Goal: Find specific page/section: Find specific page/section

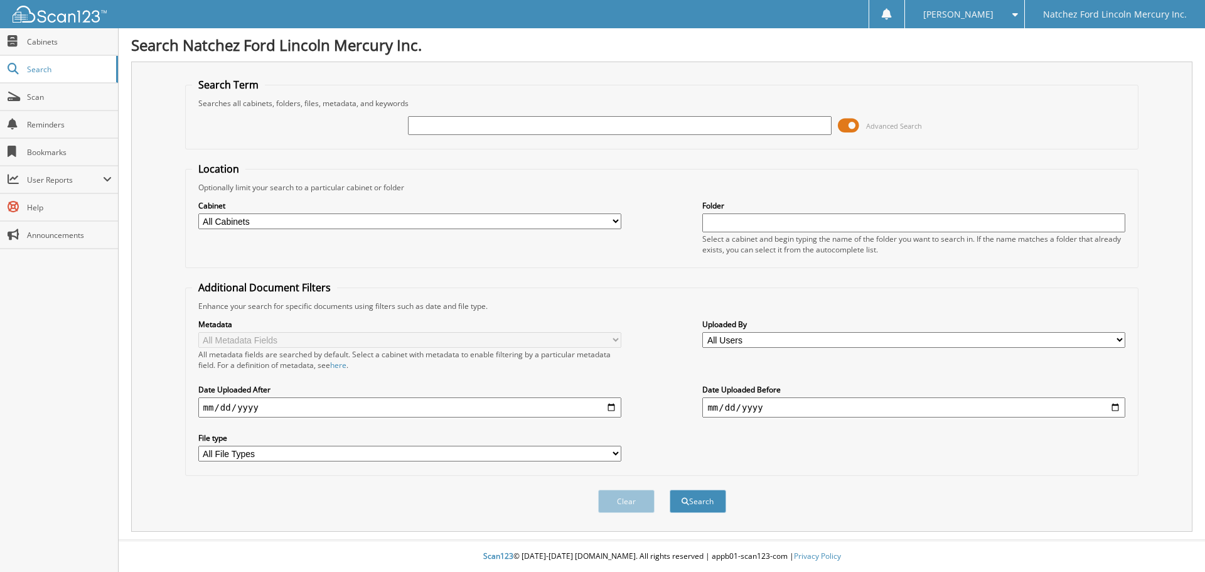
click at [575, 124] on input "text" at bounding box center [619, 125] width 423 height 19
type input "TT1646A"
click at [670, 490] on button "Search" at bounding box center [698, 501] width 57 height 23
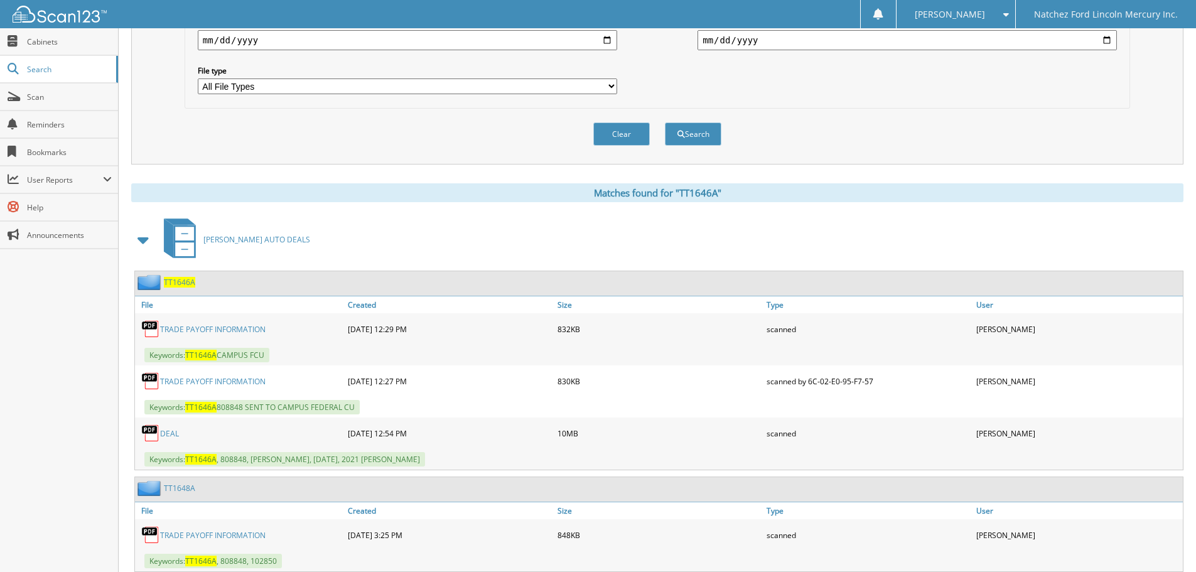
scroll to position [406, 0]
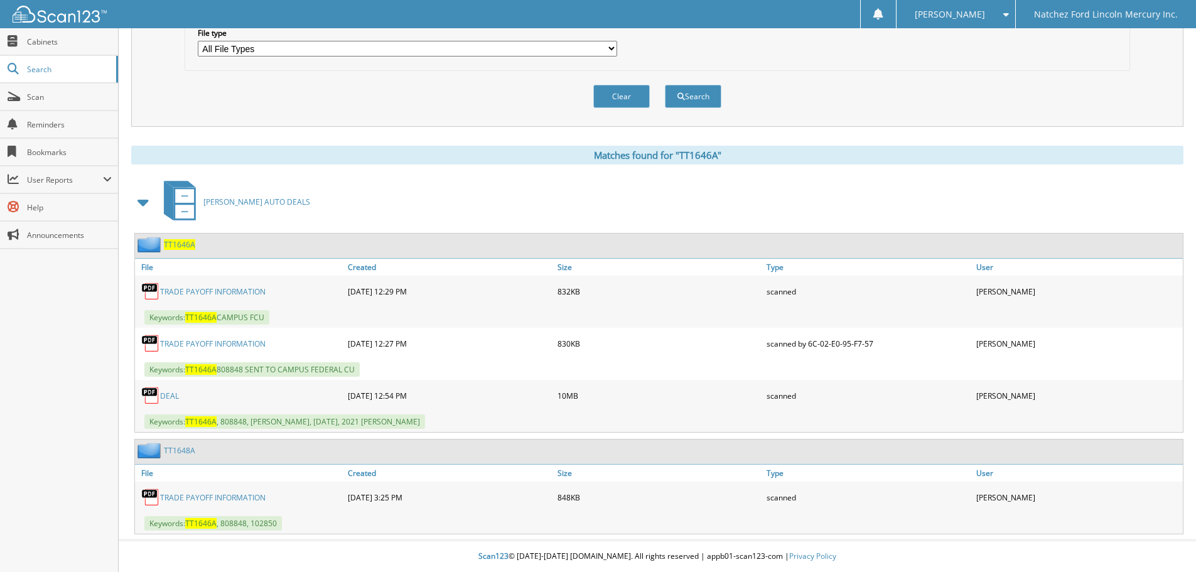
click at [174, 391] on link "DEAL" at bounding box center [169, 395] width 19 height 11
drag, startPoint x: 172, startPoint y: 386, endPoint x: 167, endPoint y: 391, distance: 7.1
click at [171, 388] on div "DEAL" at bounding box center [240, 395] width 210 height 25
click at [167, 392] on link "DEAL" at bounding box center [169, 395] width 19 height 11
click at [186, 240] on span "TT1646A" at bounding box center [179, 244] width 31 height 11
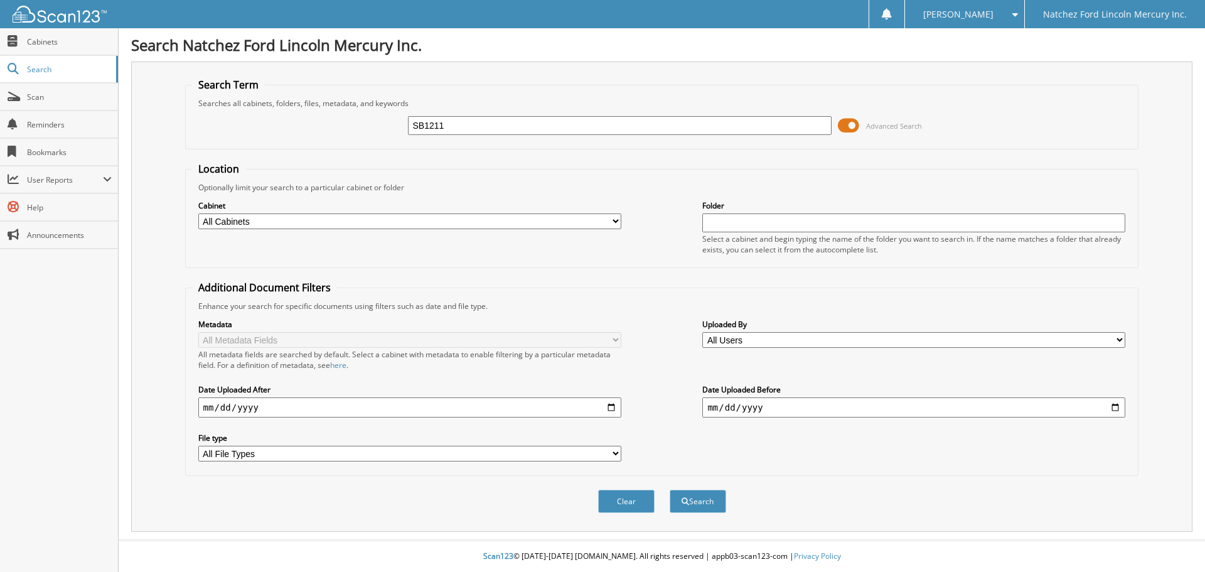
type input "SB1211"
click at [670, 490] on button "Search" at bounding box center [698, 501] width 57 height 23
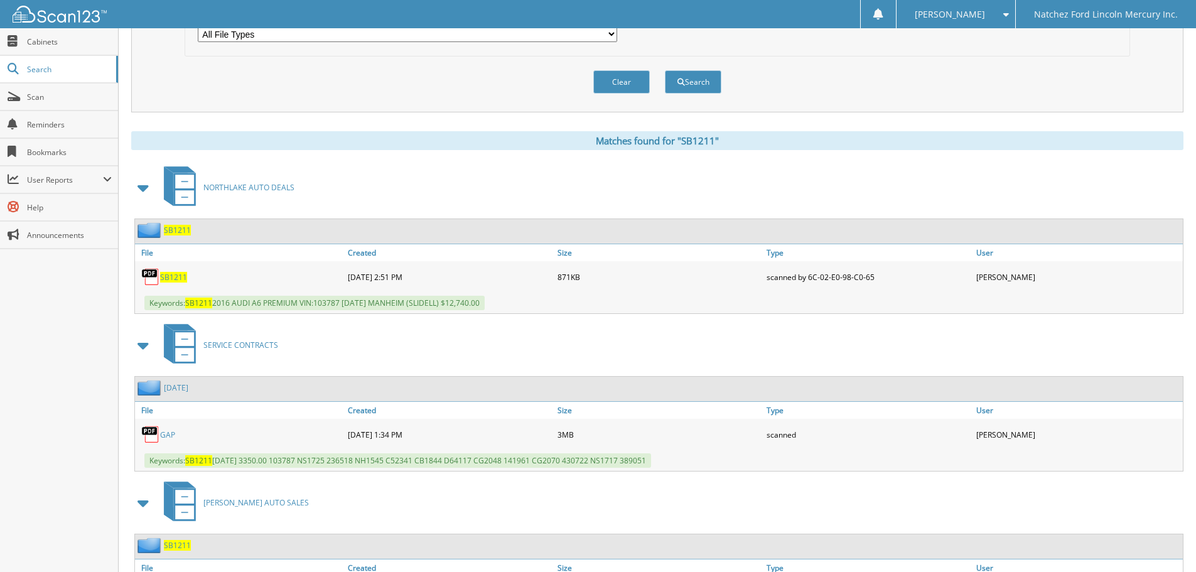
scroll to position [619, 0]
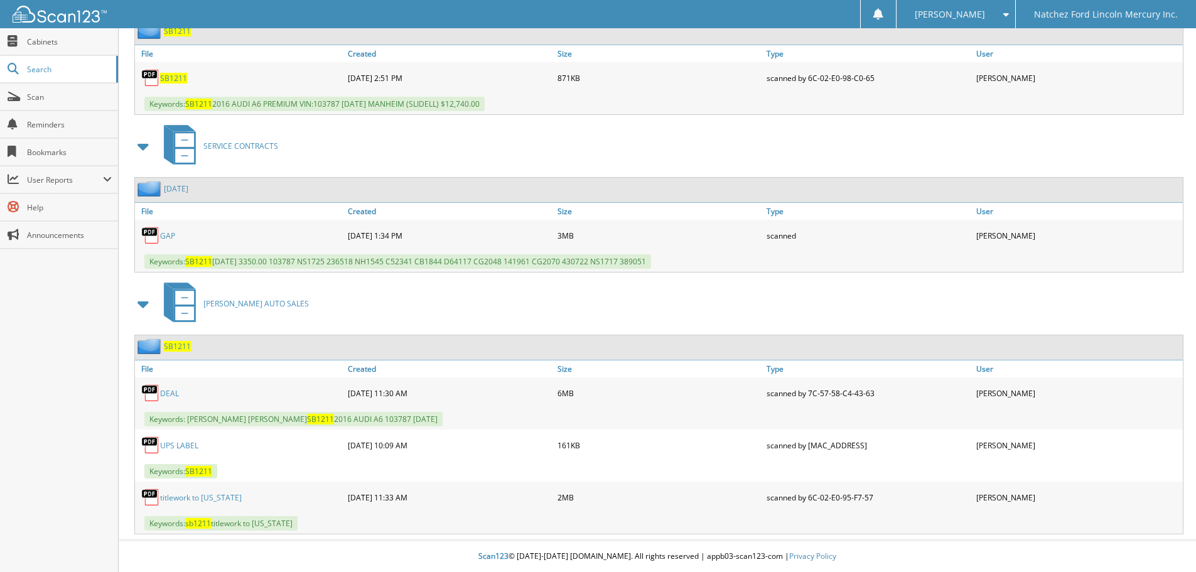
click at [196, 496] on link "titlework to alabama" at bounding box center [201, 497] width 82 height 11
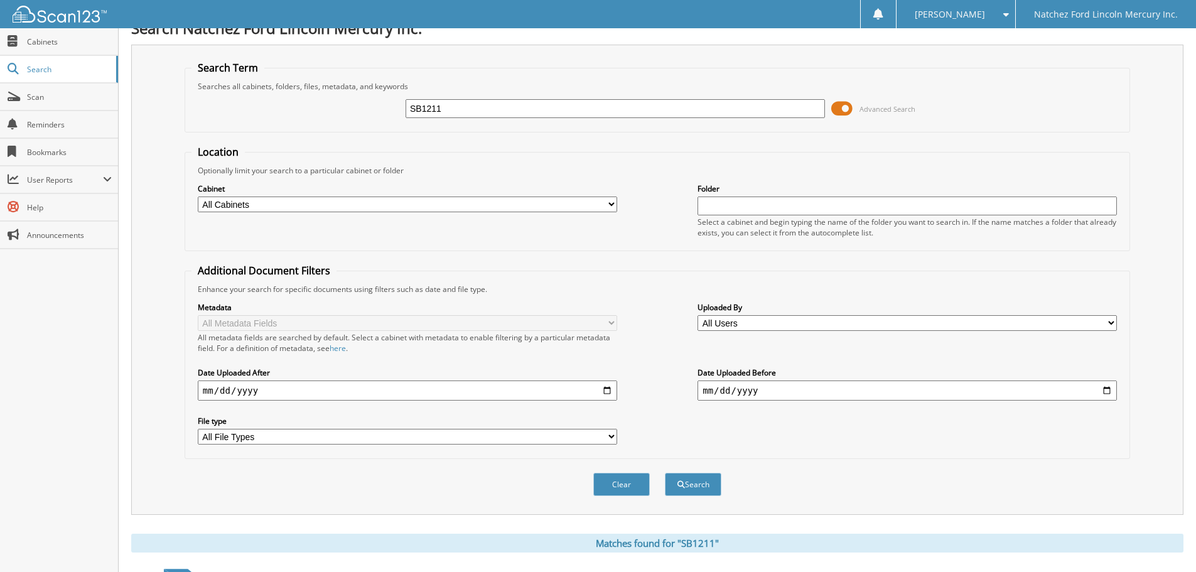
scroll to position [0, 0]
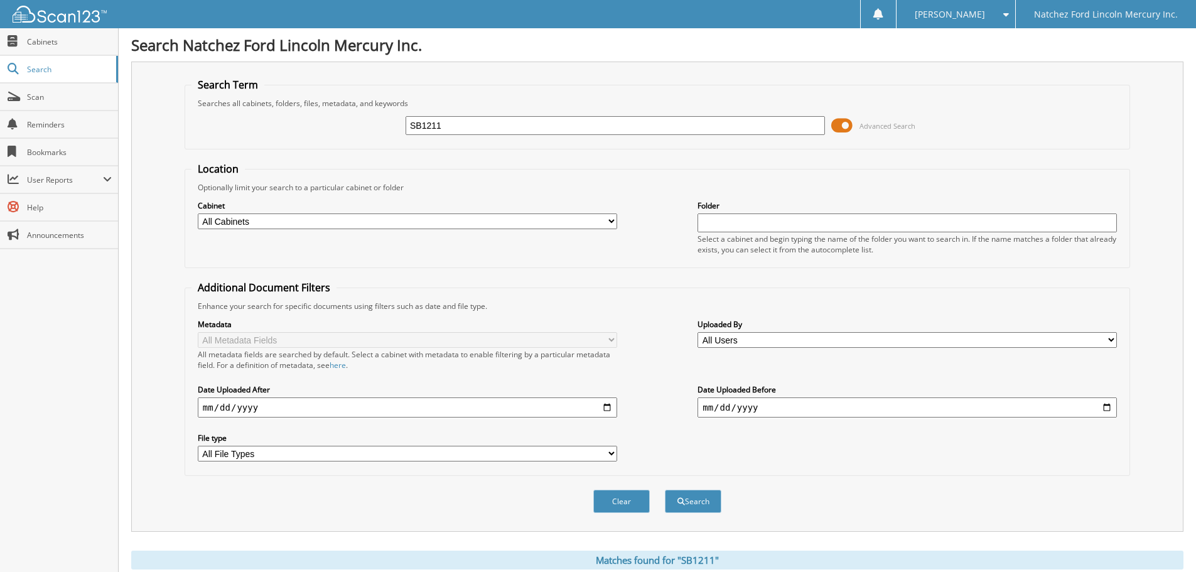
click at [696, 129] on input "SB1211" at bounding box center [615, 125] width 419 height 19
type input "S"
type input "ND1164"
click at [665, 490] on button "Search" at bounding box center [693, 501] width 57 height 23
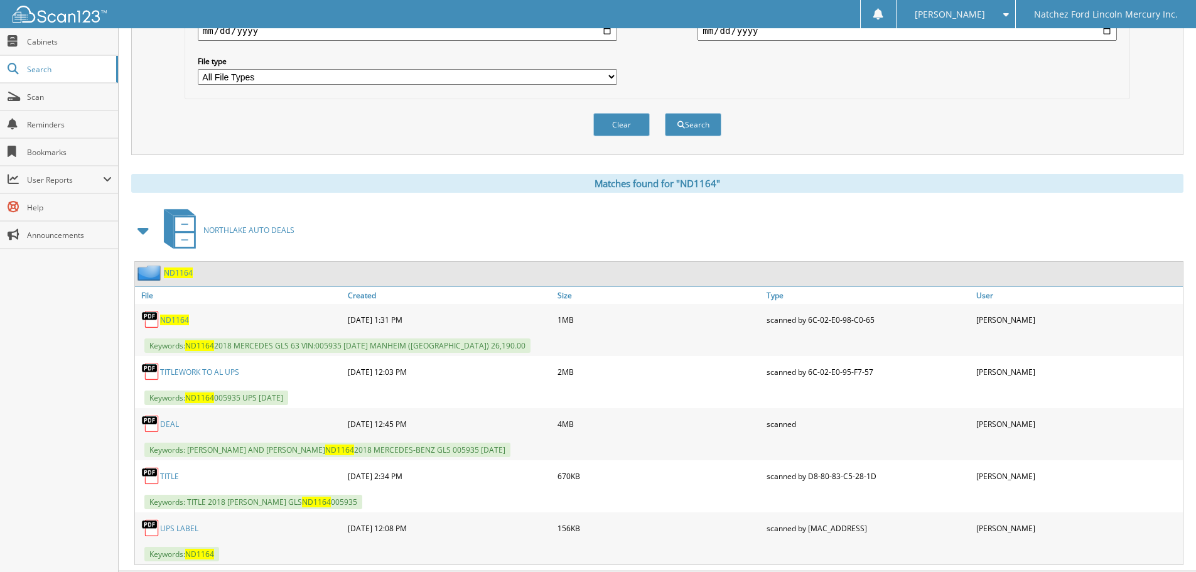
click at [234, 371] on link "TITLEWORK TO AL UPS" at bounding box center [199, 372] width 79 height 11
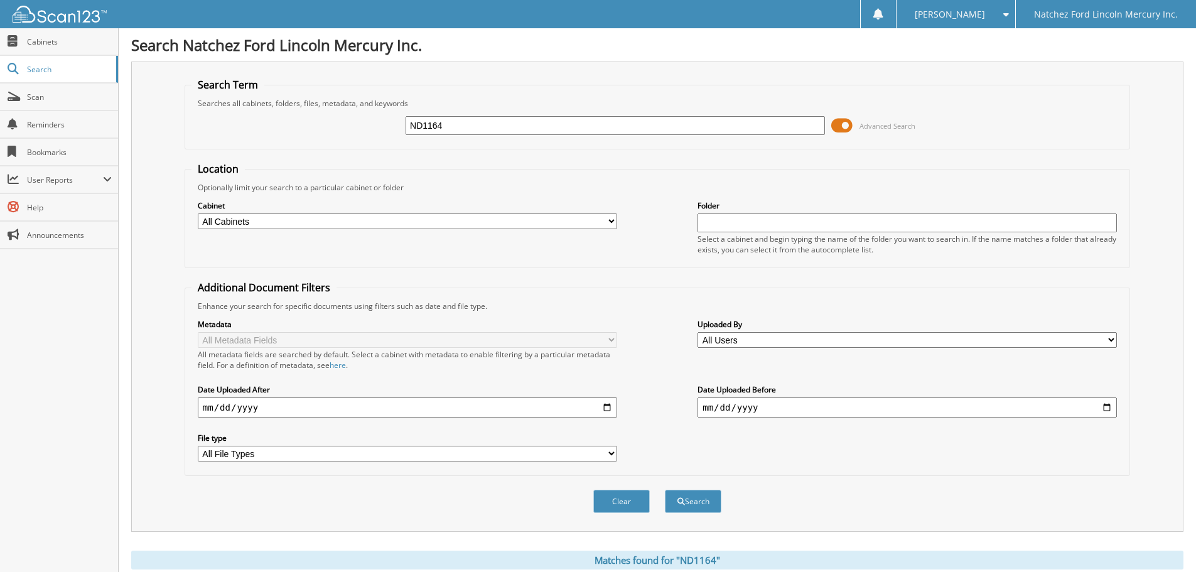
click at [558, 126] on input "ND1164" at bounding box center [615, 125] width 419 height 19
type input "N"
type input "LA1680A"
click at [665, 490] on button "Search" at bounding box center [693, 501] width 57 height 23
drag, startPoint x: 534, startPoint y: 124, endPoint x: 352, endPoint y: 117, distance: 182.8
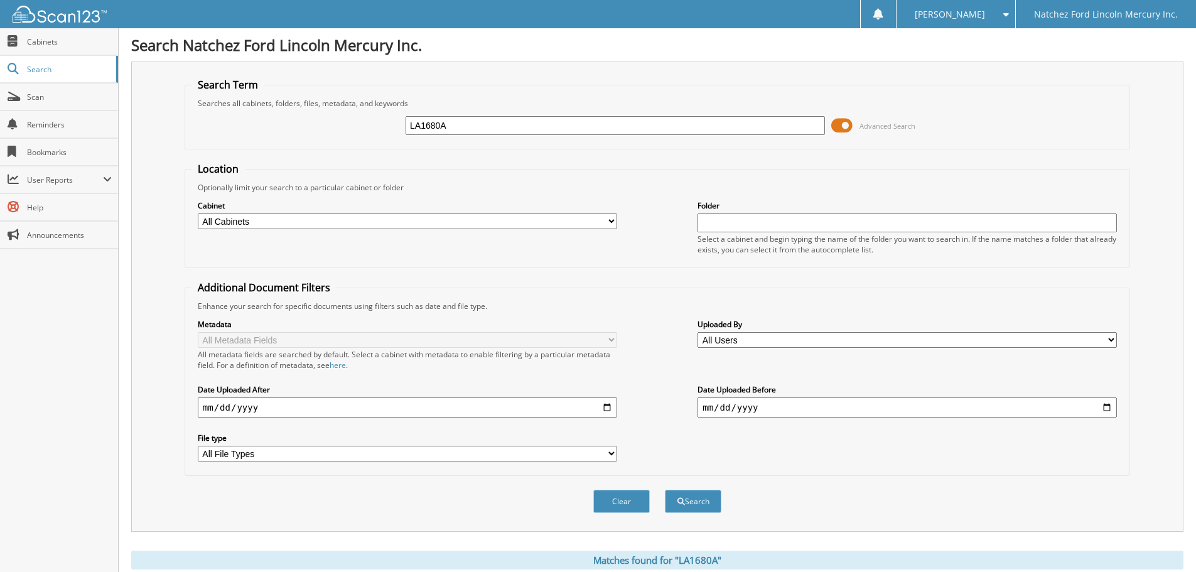
click at [352, 121] on div "LA1680A Advanced Search" at bounding box center [657, 126] width 932 height 34
type input "Y"
type input "TT1637"
click at [665, 490] on button "Search" at bounding box center [693, 501] width 57 height 23
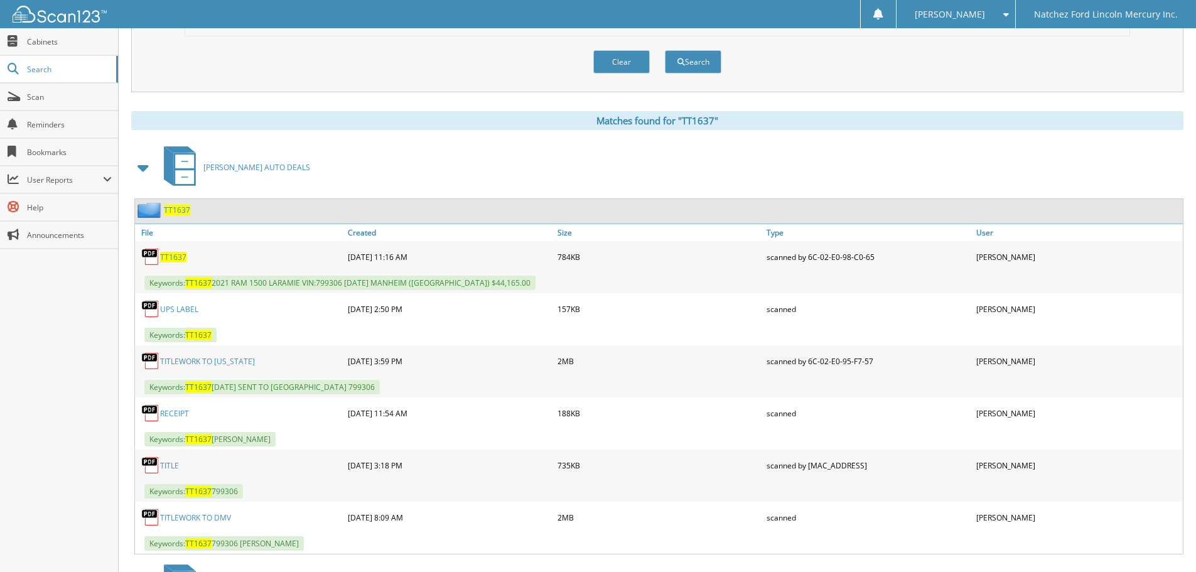
click at [224, 360] on link "TITLEWORK TO [US_STATE]" at bounding box center [207, 361] width 95 height 11
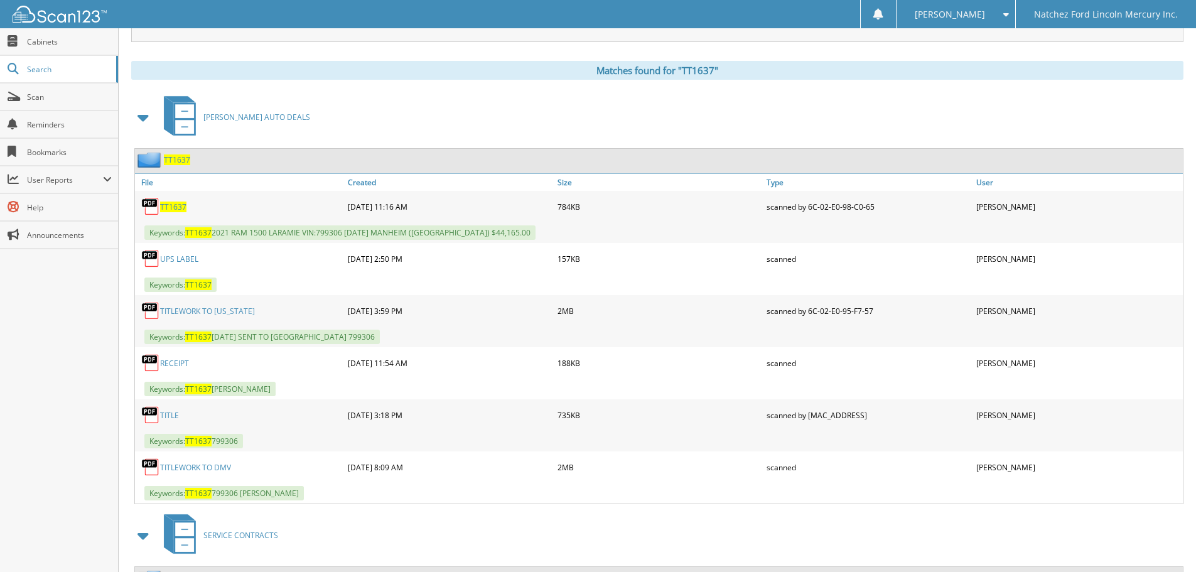
scroll to position [502, 0]
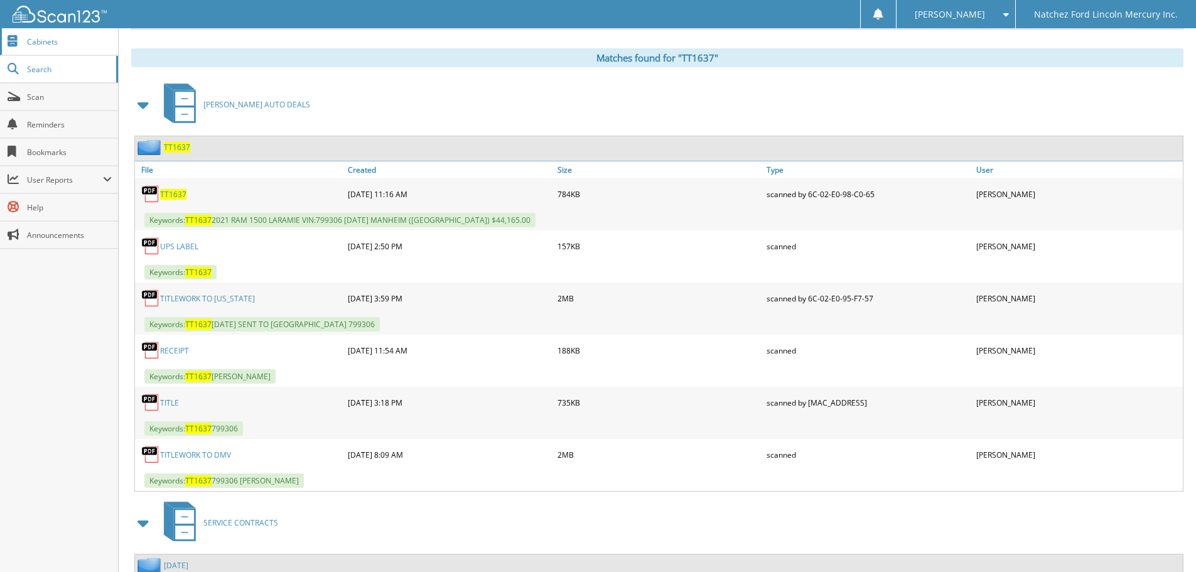
click at [68, 43] on span "Cabinets" at bounding box center [69, 41] width 85 height 11
